Goal: Information Seeking & Learning: Learn about a topic

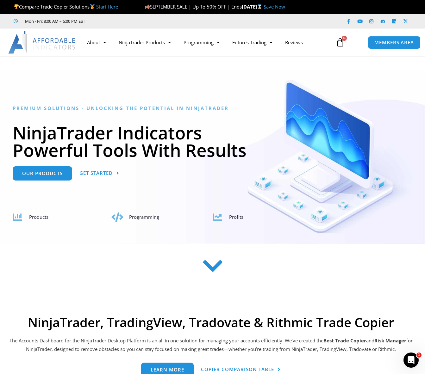
click at [215, 19] on ul "Mon - Fri: 8:00 AM – 6:00 PM EST" at bounding box center [148, 21] width 278 height 8
click at [384, 45] on span "MEMBERS AREA" at bounding box center [393, 42] width 43 height 5
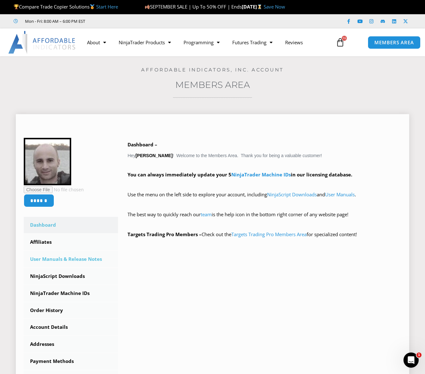
click at [74, 261] on link "User Manuals & Release Notes" at bounding box center [71, 259] width 94 height 16
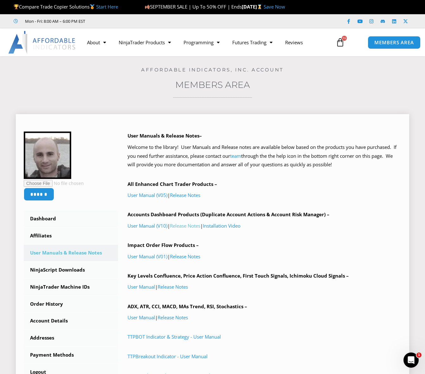
click at [197, 226] on link "Release Notes" at bounding box center [185, 226] width 30 height 6
click at [189, 257] on link "Release Notes" at bounding box center [185, 256] width 30 height 6
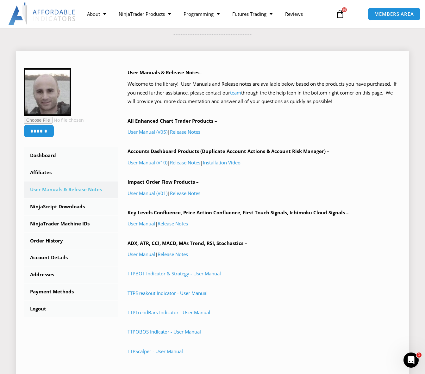
scroll to position [127, 0]
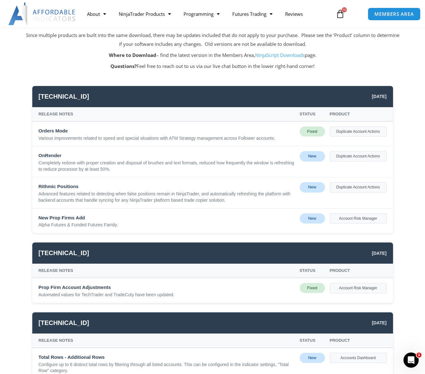
scroll to position [63, 0]
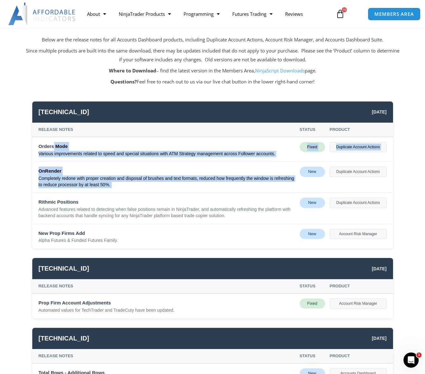
drag, startPoint x: 53, startPoint y: 142, endPoint x: 304, endPoint y: 176, distance: 252.7
click at [304, 176] on div "Orders Mode Various improvements related to speed and special situations with A…" at bounding box center [212, 192] width 361 height 111
click at [304, 176] on div "New" at bounding box center [312, 172] width 25 height 10
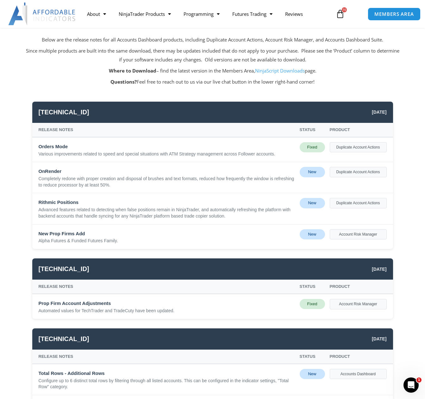
click at [171, 85] on p "Questions? Feel free to reach out to us via our live chat button in the lower r…" at bounding box center [212, 81] width 373 height 9
drag, startPoint x: 117, startPoint y: 240, endPoint x: 33, endPoint y: 234, distance: 84.0
click at [33, 234] on div "New Prop Firms Add Alpha Futures & Funded Futures Family. New Account Risk Mana…" at bounding box center [212, 236] width 361 height 24
copy div "New Prop Firms Add Alpha Futures & Funded Futures Family."
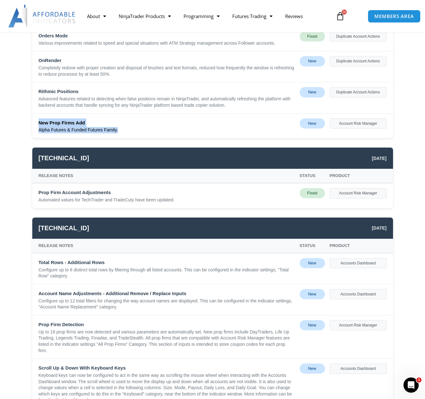
scroll to position [190, 0]
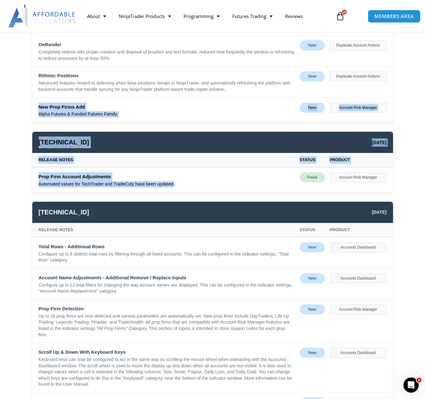
drag, startPoint x: 176, startPoint y: 184, endPoint x: 36, endPoint y: 106, distance: 160.3
click at [36, 106] on div "25.9.10.1 September 10, 2025 Release Notes Status Product Orders Mode Various i…" at bounding box center [212, 339] width 373 height 740
copy div "New Prop Firms Add Alpha Futures & Funded Futures Family. New Account Risk Mana…"
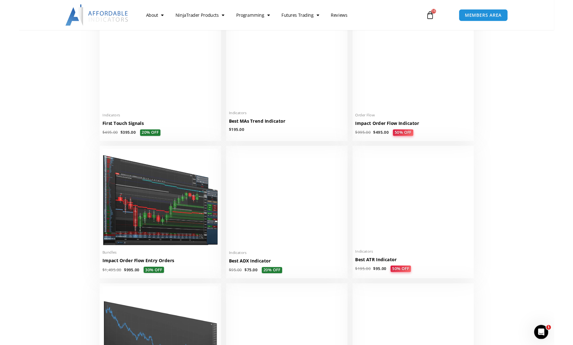
scroll to position [1075, 0]
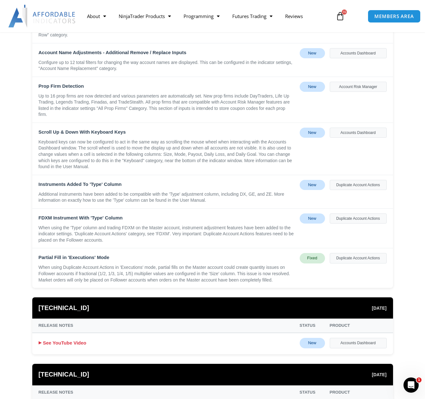
scroll to position [633, 0]
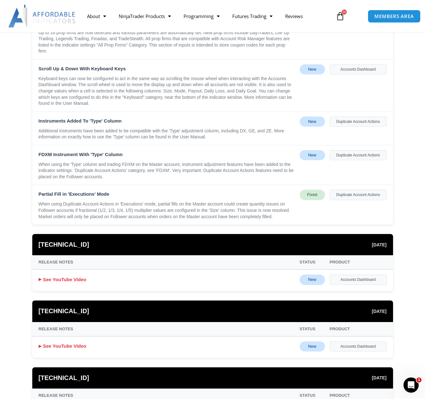
click at [199, 207] on div "When using Duplicate Account Actions in 'Executions' mode, partial fills on the…" at bounding box center [167, 210] width 256 height 19
click at [198, 207] on div "When using Duplicate Account Actions in 'Executions' mode, partial fills on the…" at bounding box center [167, 210] width 256 height 19
click at [198, 206] on div "When using Duplicate Account Actions in 'Executions' mode, partial fills on the…" at bounding box center [167, 210] width 256 height 19
click at [200, 209] on div "When using Duplicate Account Actions in 'Executions' mode, partial fills on the…" at bounding box center [167, 210] width 256 height 19
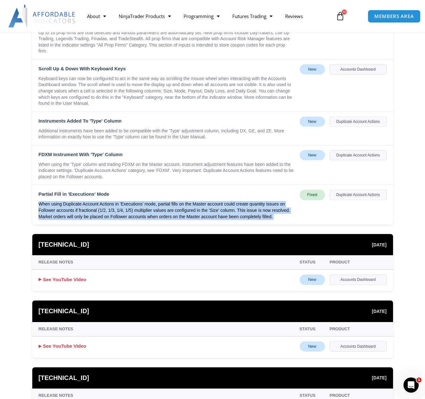
click at [200, 209] on div "When using Duplicate Account Actions in 'Executions' mode, partial fills on the…" at bounding box center [167, 210] width 256 height 19
drag, startPoint x: 200, startPoint y: 209, endPoint x: 190, endPoint y: 214, distance: 10.9
click at [190, 214] on div "When using Duplicate Account Actions in 'Executions' mode, partial fills on the…" at bounding box center [167, 210] width 256 height 19
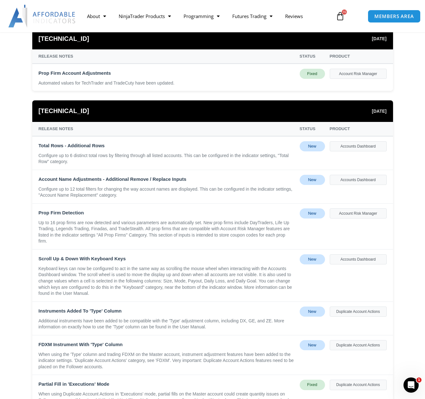
scroll to position [506, 0]
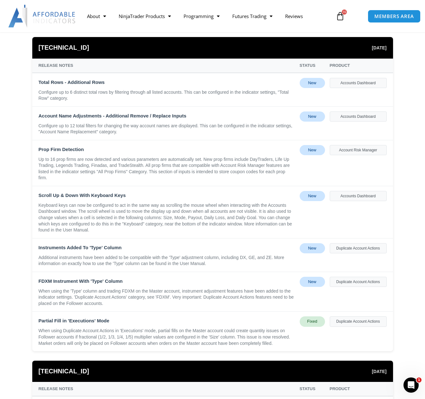
click at [152, 174] on div "Up to 16 prop firms are now detected and various parameters are automatically s…" at bounding box center [167, 168] width 256 height 25
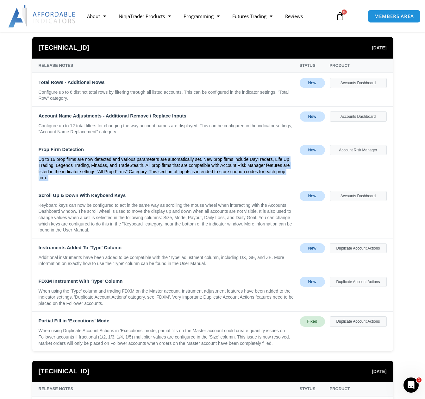
click at [152, 174] on div "Up to 16 prop firms are now detected and various parameters are automatically s…" at bounding box center [167, 168] width 256 height 25
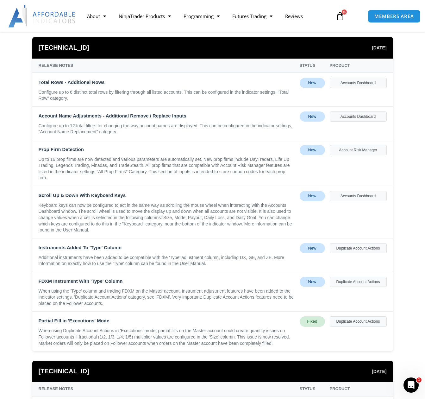
drag, startPoint x: 152, startPoint y: 174, endPoint x: 157, endPoint y: 213, distance: 39.5
click at [157, 213] on div "Keyboard keys can now be configured to act in the same way as scrolling the mou…" at bounding box center [167, 217] width 256 height 31
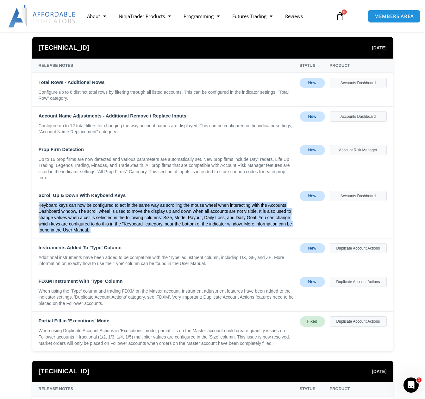
click at [157, 213] on div "Keyboard keys can now be configured to act in the same way as scrolling the mou…" at bounding box center [167, 217] width 256 height 31
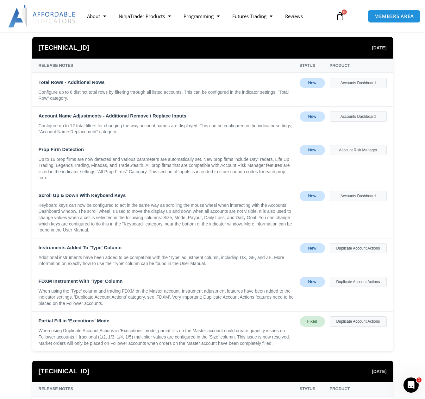
click at [144, 262] on div "Additional instruments have been added to be compatible with the 'Type' adjustm…" at bounding box center [167, 260] width 256 height 12
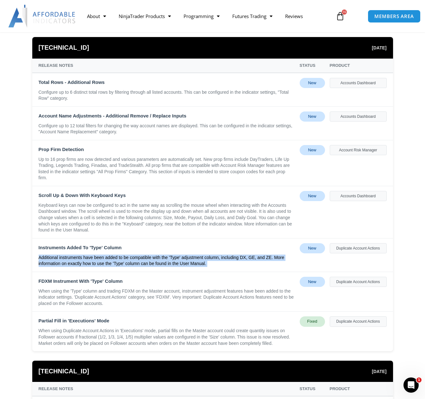
click at [144, 262] on div "Additional instruments have been added to be compatible with the 'Type' adjustm…" at bounding box center [167, 260] width 256 height 12
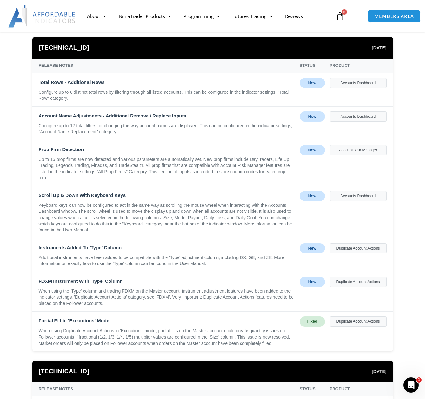
drag, startPoint x: 144, startPoint y: 262, endPoint x: 132, endPoint y: 294, distance: 33.4
click at [132, 294] on div "When using the 'Type' column and trading FDXM on the Master account, instrument…" at bounding box center [167, 297] width 256 height 19
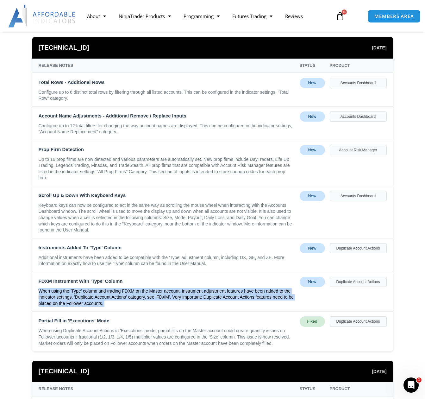
click at [132, 294] on div "When using the 'Type' column and trading FDXM on the Master account, instrument…" at bounding box center [167, 297] width 256 height 19
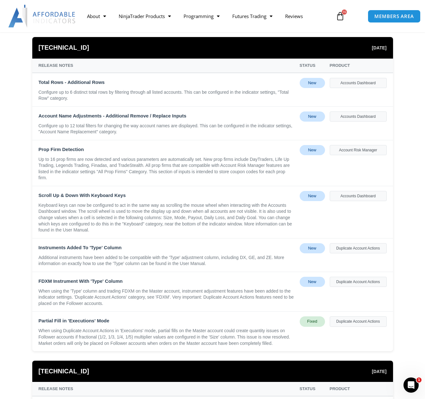
drag, startPoint x: 132, startPoint y: 294, endPoint x: 137, endPoint y: 344, distance: 51.1
click at [137, 344] on div "When using Duplicate Account Actions in 'Executions' mode, partial fills on the…" at bounding box center [167, 336] width 256 height 19
click at [137, 342] on div "When using Duplicate Account Actions in 'Executions' mode, partial fills on the…" at bounding box center [167, 336] width 256 height 19
click at [141, 335] on div "When using Duplicate Account Actions in 'Executions' mode, partial fills on the…" at bounding box center [167, 336] width 256 height 19
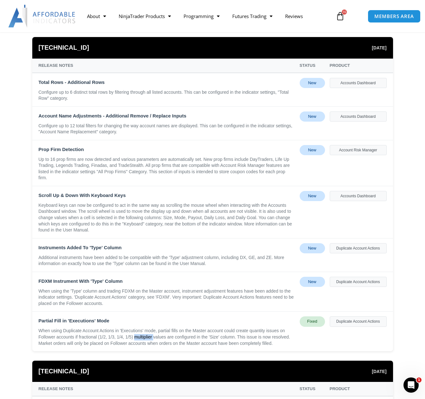
click at [141, 335] on div "When using Duplicate Account Actions in 'Executions' mode, partial fills on the…" at bounding box center [167, 336] width 256 height 19
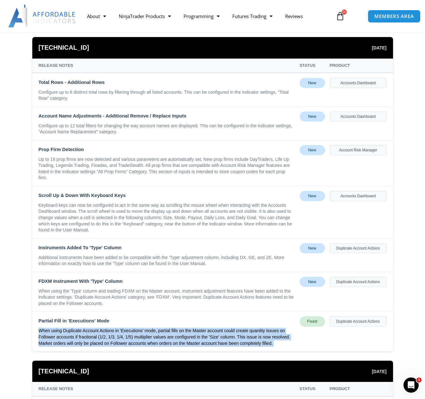
click at [141, 334] on div "When using Duplicate Account Actions in 'Executions' mode, partial fills on the…" at bounding box center [167, 336] width 256 height 19
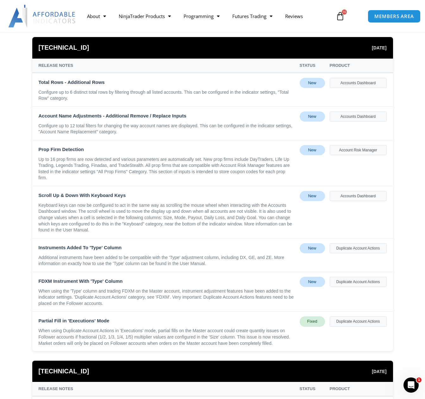
drag, startPoint x: 141, startPoint y: 334, endPoint x: 127, endPoint y: 280, distance: 55.8
click at [127, 280] on div "FDXM Instrument With 'Type' Column" at bounding box center [167, 280] width 256 height 9
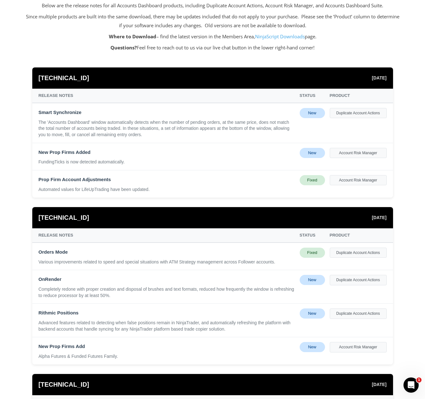
scroll to position [0, 0]
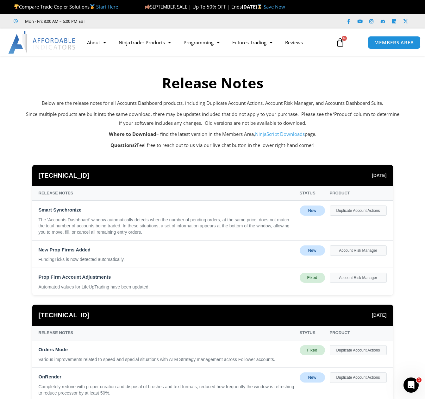
click at [240, 121] on p "Since multiple products are built into the same download, there may be updates …" at bounding box center [212, 119] width 373 height 18
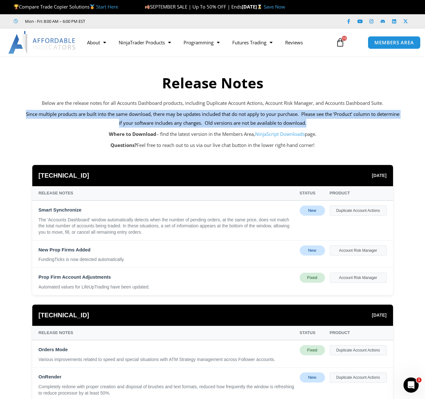
click at [240, 121] on p "Since multiple products are built into the same download, there may be updates …" at bounding box center [212, 119] width 373 height 18
drag, startPoint x: 240, startPoint y: 121, endPoint x: 234, endPoint y: 123, distance: 6.6
click at [234, 123] on p "Since multiple products are built into the same download, there may be updates …" at bounding box center [212, 119] width 373 height 18
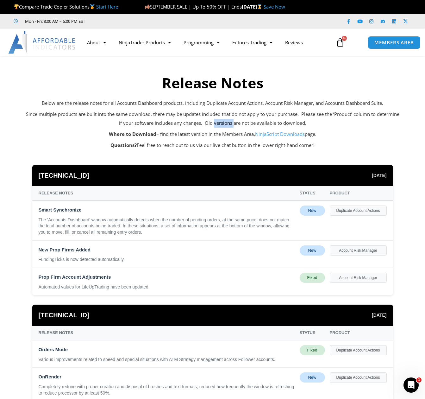
click at [234, 123] on p "Since multiple products are built into the same download, there may be updates …" at bounding box center [212, 119] width 373 height 18
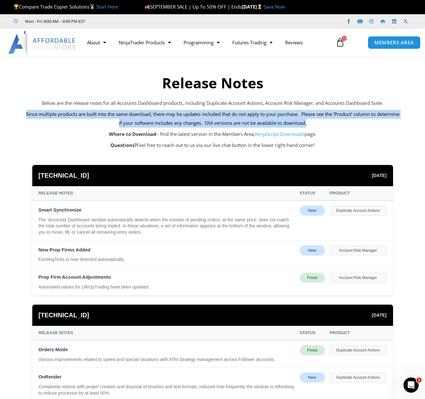
click at [234, 123] on p "Since multiple products are built into the same download, there may be updates …" at bounding box center [212, 119] width 373 height 18
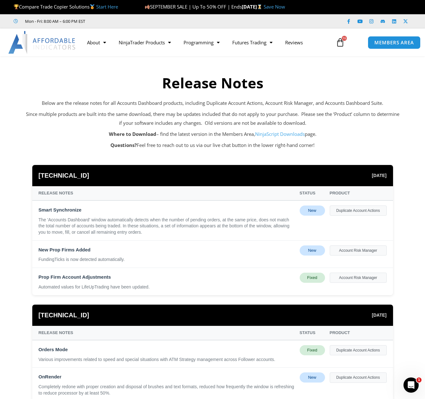
drag, startPoint x: 234, startPoint y: 123, endPoint x: 221, endPoint y: 138, distance: 19.9
click at [221, 138] on p "Where to Download – find the latest version in the Members Area, NinjaScript Do…" at bounding box center [212, 134] width 373 height 9
drag, startPoint x: 221, startPoint y: 138, endPoint x: 212, endPoint y: 147, distance: 12.8
click at [212, 147] on p "Questions? Feel free to reach out to us via our live chat button in the lower r…" at bounding box center [212, 145] width 373 height 9
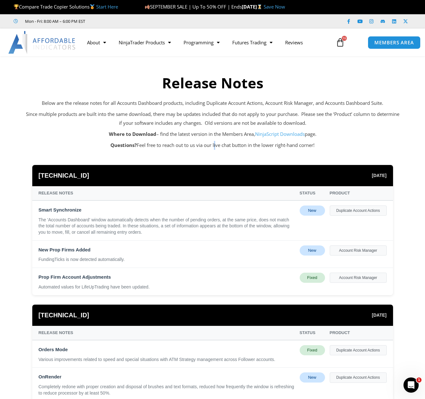
click at [212, 147] on p "Questions? Feel free to reach out to us via our live chat button in the lower r…" at bounding box center [212, 145] width 373 height 9
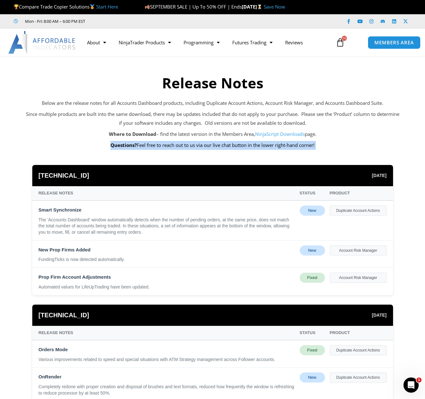
click at [212, 147] on p "Questions? Feel free to reach out to us via our live chat button in the lower r…" at bounding box center [212, 145] width 373 height 9
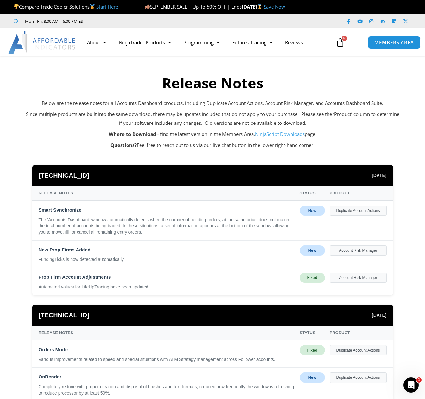
click at [145, 90] on h2 "Release Notes" at bounding box center [212, 83] width 373 height 19
click at [49, 38] on img at bounding box center [42, 42] width 68 height 23
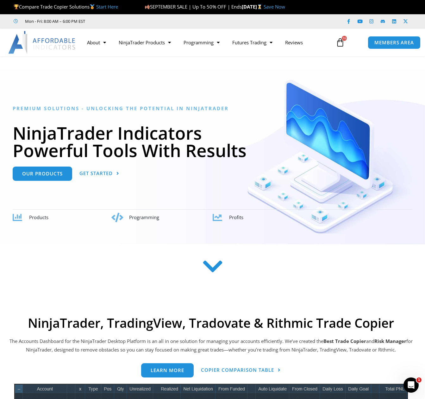
click at [395, 8] on div "SEPTEMBER SALE | Up To 50% OFF | Ends Wednesday, September 17 Save Now" at bounding box center [285, 6] width 280 height 13
click at [234, 166] on div "Premium Solutions - Unlocking the Potential in NinjaTrader NinjaTrader Indicato…" at bounding box center [212, 163] width 399 height 117
